Goal: Complete application form

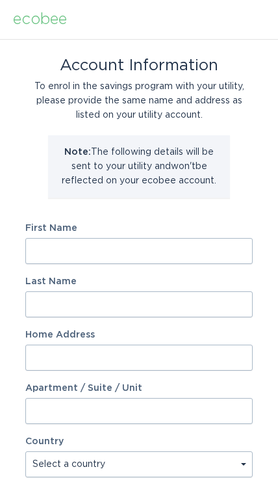
click at [127, 253] on input "First Name" at bounding box center [138, 251] width 227 height 26
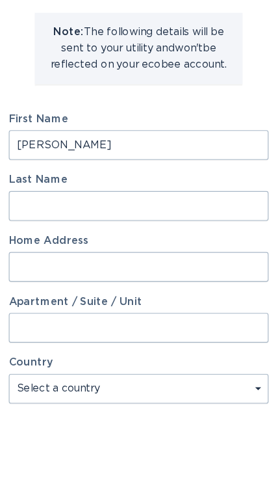
type input "[PERSON_NAME]"
click at [110, 291] on input "Last Name" at bounding box center [138, 304] width 227 height 26
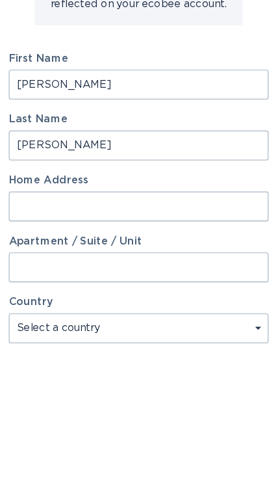
type input "[PERSON_NAME]"
click at [129, 344] on input "Home Address" at bounding box center [138, 357] width 227 height 26
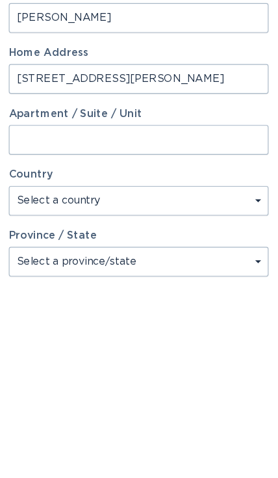
scroll to position [66, 0]
type input "[STREET_ADDRESS][PERSON_NAME]"
click at [225, 385] on select "Select a country [GEOGRAPHIC_DATA] [GEOGRAPHIC_DATA]" at bounding box center [138, 398] width 227 height 26
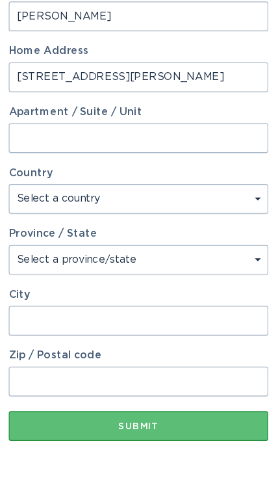
select select "US"
click at [182, 274] on select "Select a province/state [US_STATE] [US_STATE] [US_STATE] [US_STATE] [US_STATE] …" at bounding box center [138, 287] width 227 height 26
select select "NC"
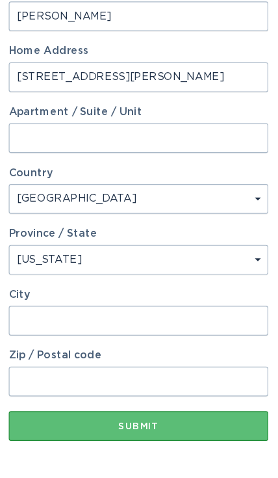
click at [163, 328] on input "City" at bounding box center [138, 341] width 227 height 26
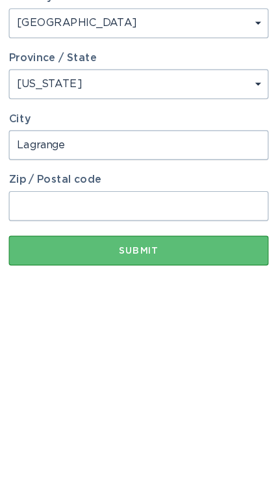
type input "Lagrange"
click at [140, 381] on input "Zip / Postal code" at bounding box center [138, 394] width 227 height 26
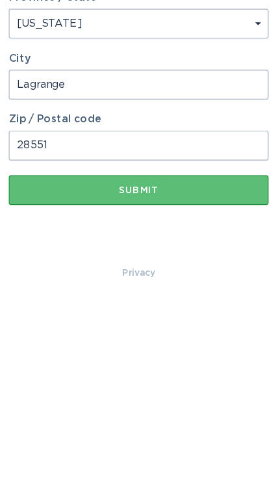
type input "28551"
click at [178, 386] on div "Submit" at bounding box center [139, 390] width 214 height 8
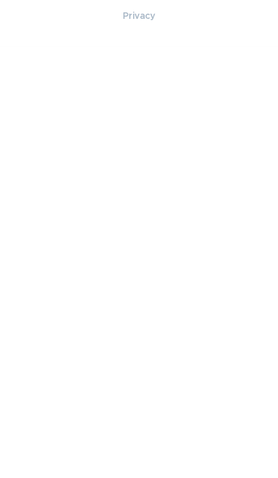
scroll to position [0, 0]
